Goal: Task Accomplishment & Management: Use online tool/utility

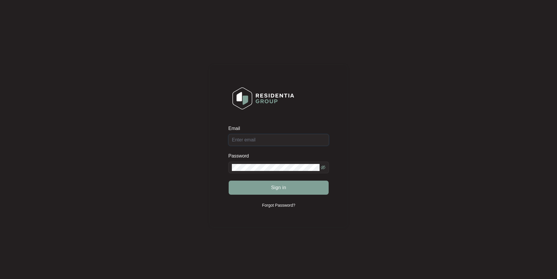
type input "[EMAIL_ADDRESS][DOMAIN_NAME]"
click at [303, 185] on button "Sign in" at bounding box center [279, 188] width 100 height 14
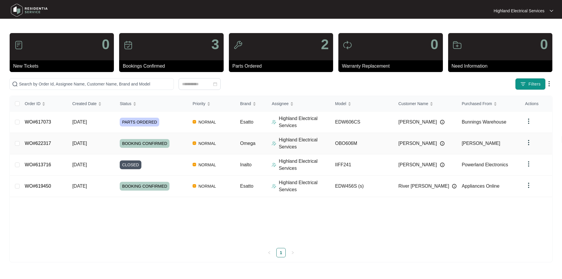
click at [44, 142] on link "WO#622317" at bounding box center [38, 143] width 26 height 5
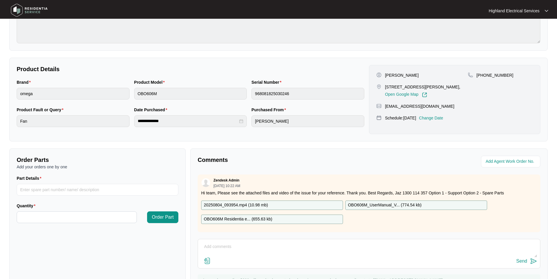
scroll to position [109, 0]
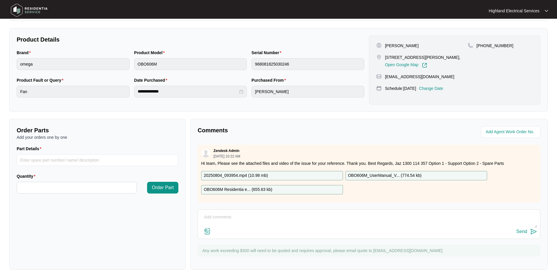
click at [209, 231] on img at bounding box center [207, 231] width 7 height 7
click at [0, 0] on input "file" at bounding box center [0, 0] width 0 height 0
click at [224, 220] on textarea at bounding box center [369, 219] width 336 height 15
click at [205, 216] on textarea "[DATE]: Reshape fan [MEDICAL_DATA] OK." at bounding box center [369, 219] width 336 height 15
click at [305, 217] on textarea "Job completed:[DATE]: Reshape fan [MEDICAL_DATA] OK." at bounding box center [369, 219] width 336 height 15
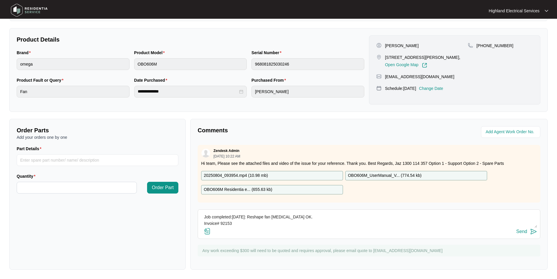
click at [206, 232] on img at bounding box center [207, 231] width 7 height 7
click at [0, 0] on input "file" at bounding box center [0, 0] width 0 height 0
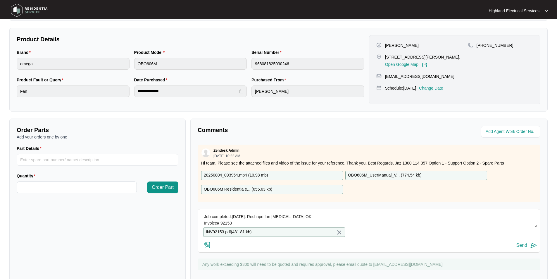
click at [238, 223] on textarea "Job completed:[DATE]: Reshape fan [MEDICAL_DATA] OK. Invoice# 92153" at bounding box center [369, 219] width 336 height 15
type textarea "Job completed:[DATE]: Reshape fan [MEDICAL_DATA] OK. Invoice# 92153 attached."
click at [532, 249] on img at bounding box center [533, 245] width 7 height 7
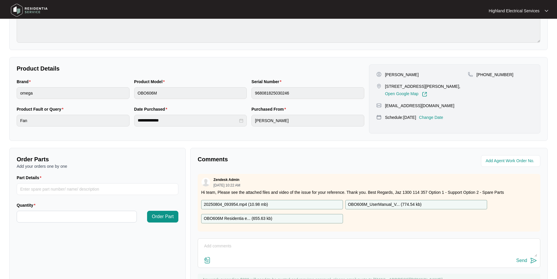
scroll to position [0, 0]
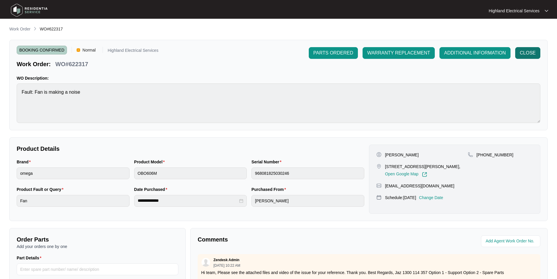
click at [534, 54] on span "CLOSE" at bounding box center [528, 52] width 16 height 7
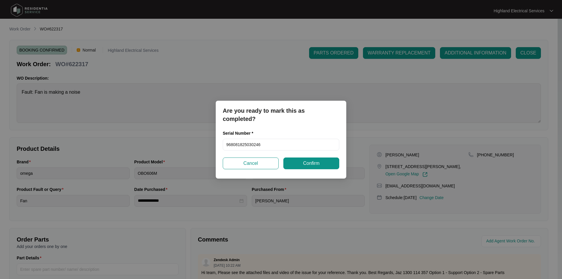
click at [308, 163] on span "Confirm" at bounding box center [311, 163] width 16 height 7
